Goal: Find specific page/section: Find specific page/section

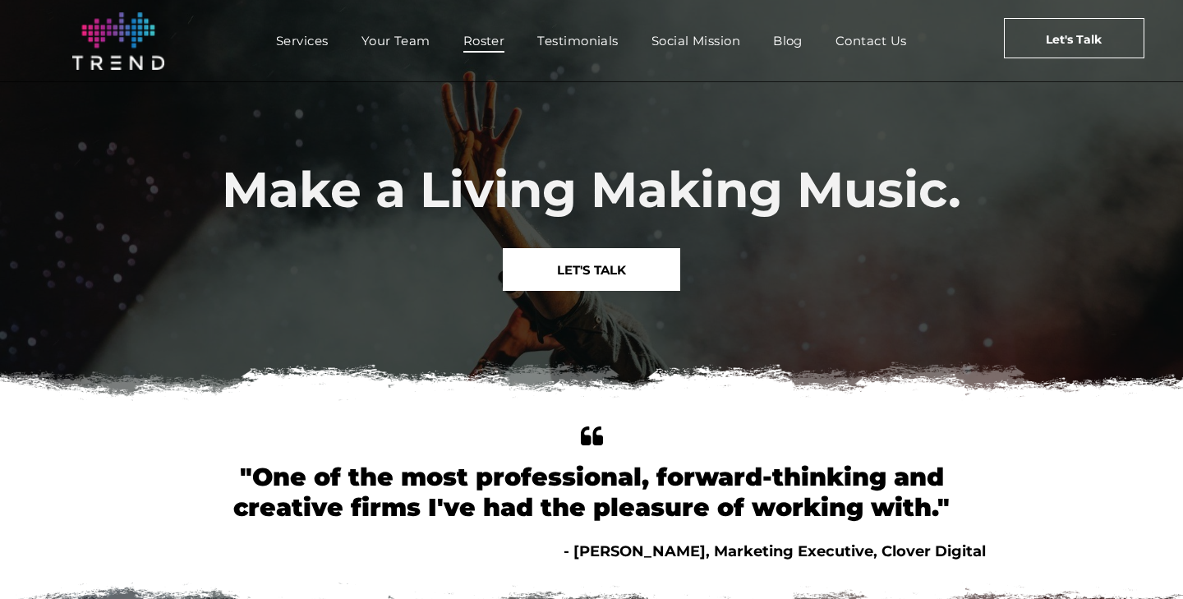
click at [471, 34] on span "Roster" at bounding box center [484, 41] width 42 height 24
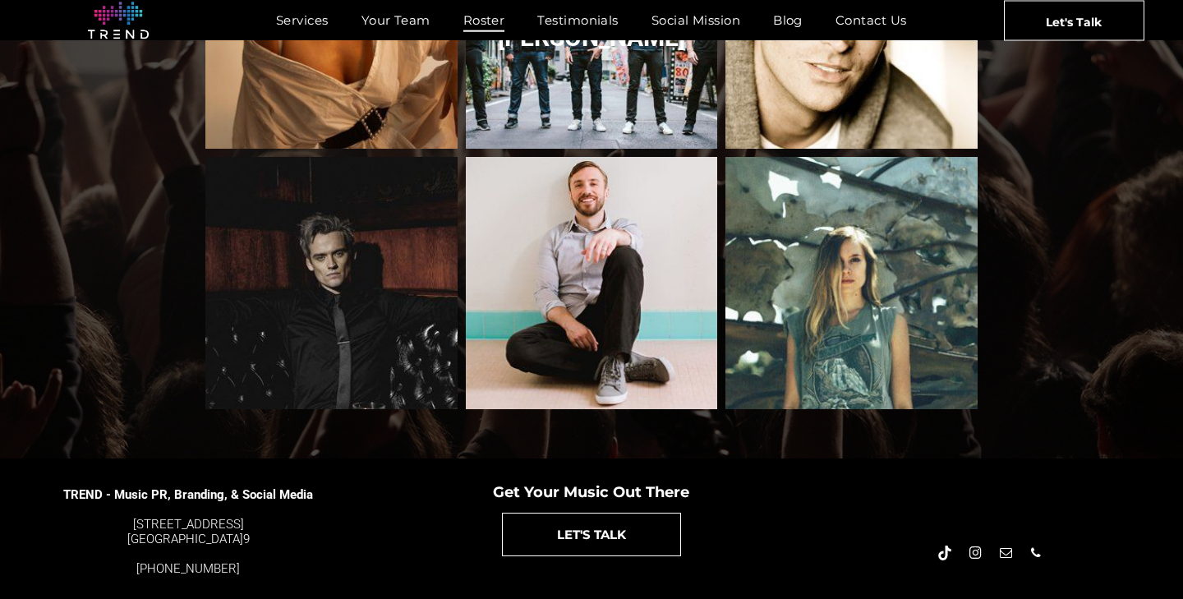
scroll to position [1815, 0]
